Goal: Check status: Check status

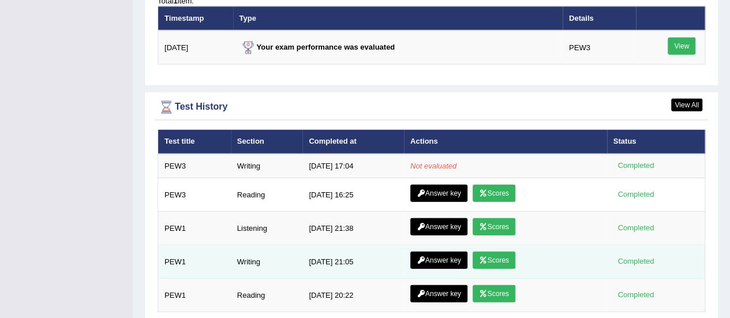
scroll to position [1491, 0]
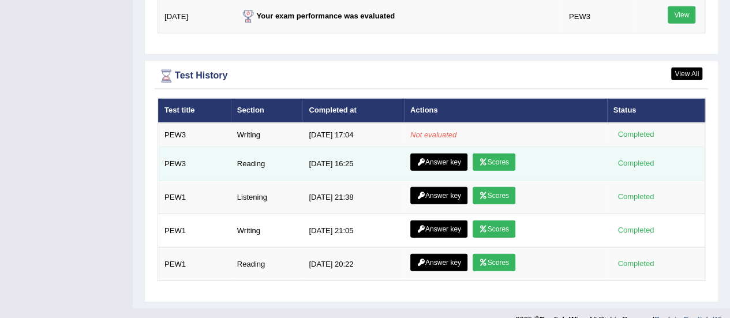
click at [504, 153] on link "Scores" at bounding box center [494, 161] width 43 height 17
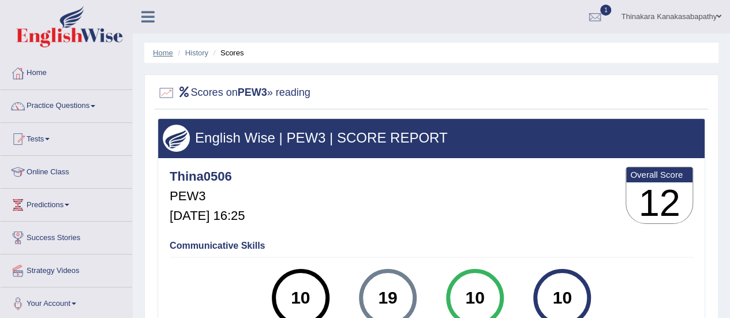
click at [160, 53] on link "Home" at bounding box center [163, 52] width 20 height 9
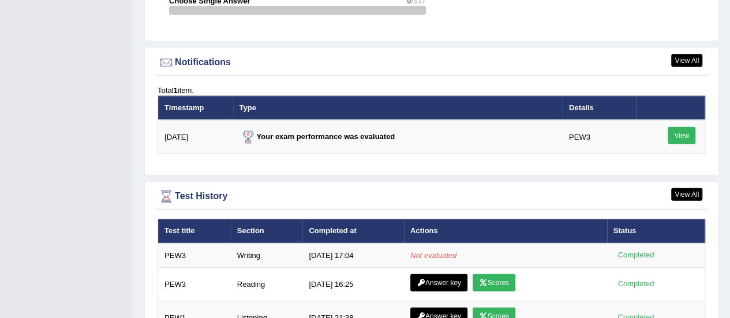
scroll to position [1491, 0]
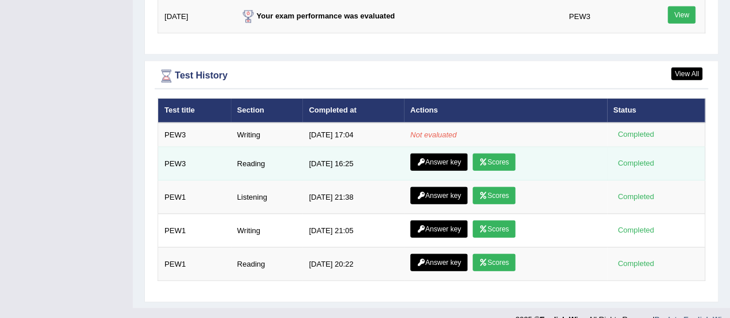
click at [425, 159] on icon at bounding box center [421, 162] width 9 height 7
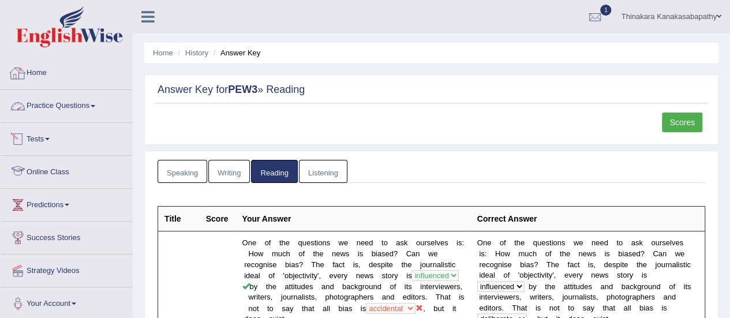
click at [33, 68] on link "Home" at bounding box center [67, 71] width 132 height 29
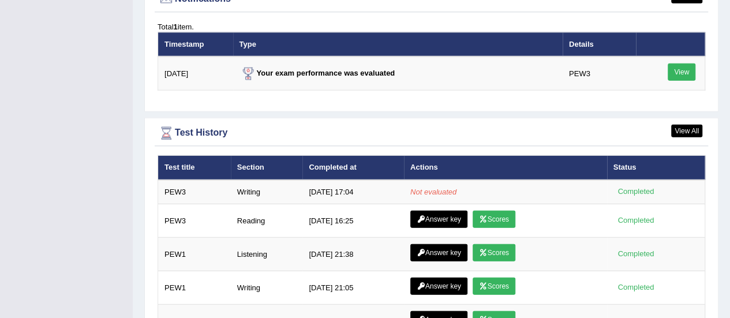
scroll to position [1443, 0]
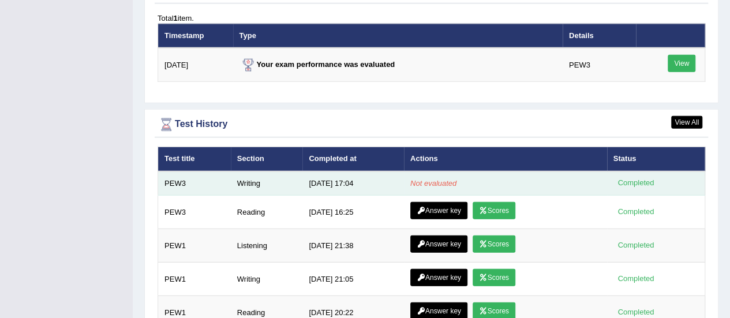
click at [340, 171] on td "[DATE] 17:04" at bounding box center [353, 183] width 102 height 24
